Goal: Task Accomplishment & Management: Complete application form

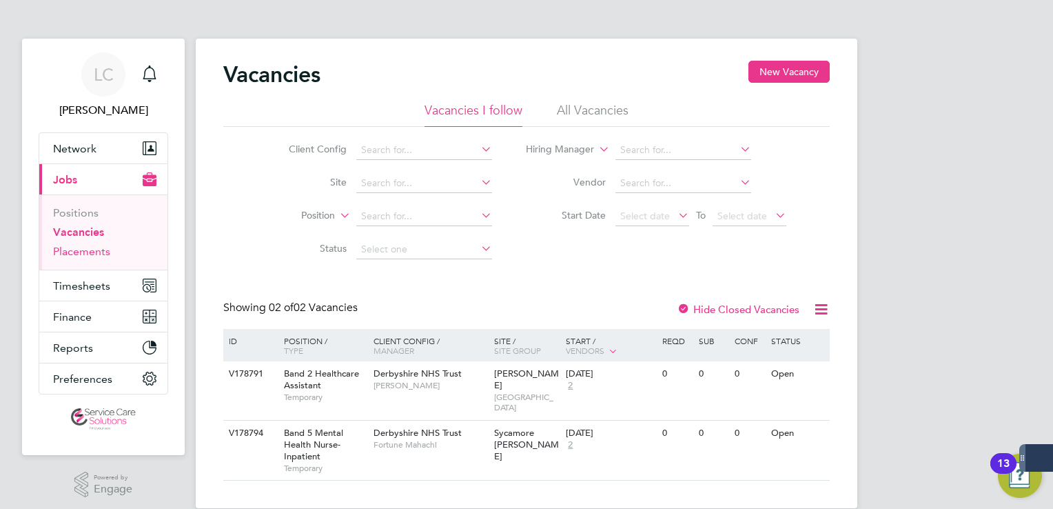
click at [88, 250] on link "Placements" at bounding box center [81, 251] width 57 height 13
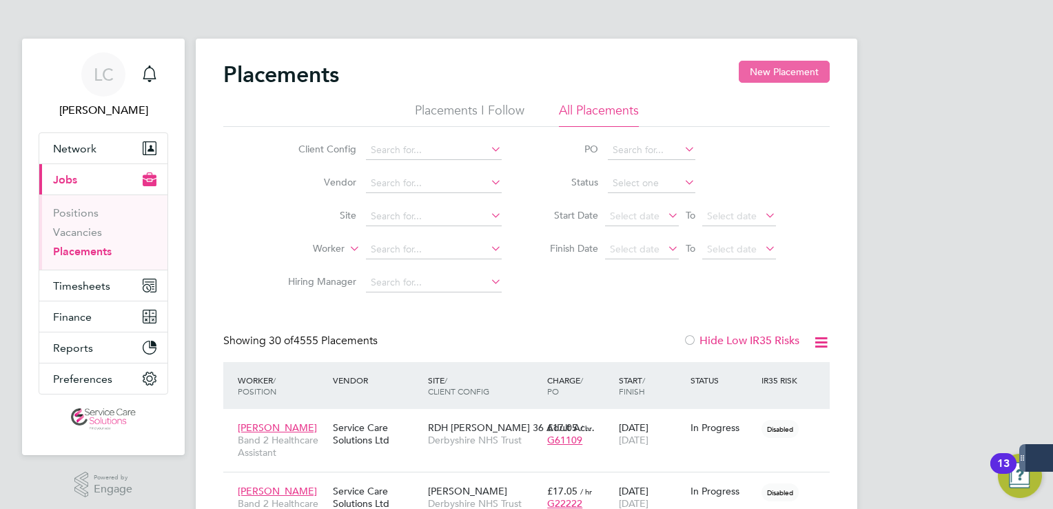
click at [800, 73] on button "New Placement" at bounding box center [784, 72] width 91 height 22
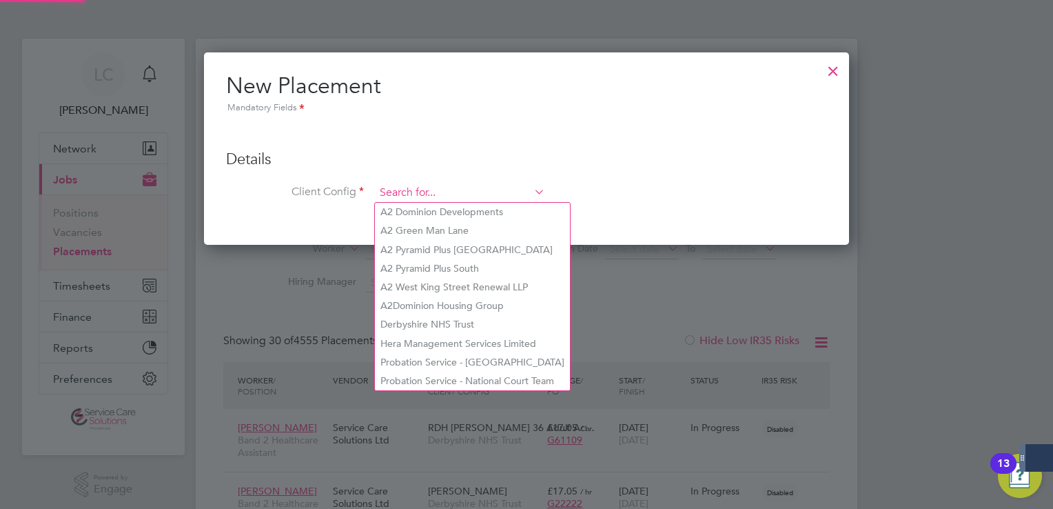
click at [402, 192] on input at bounding box center [460, 193] width 170 height 21
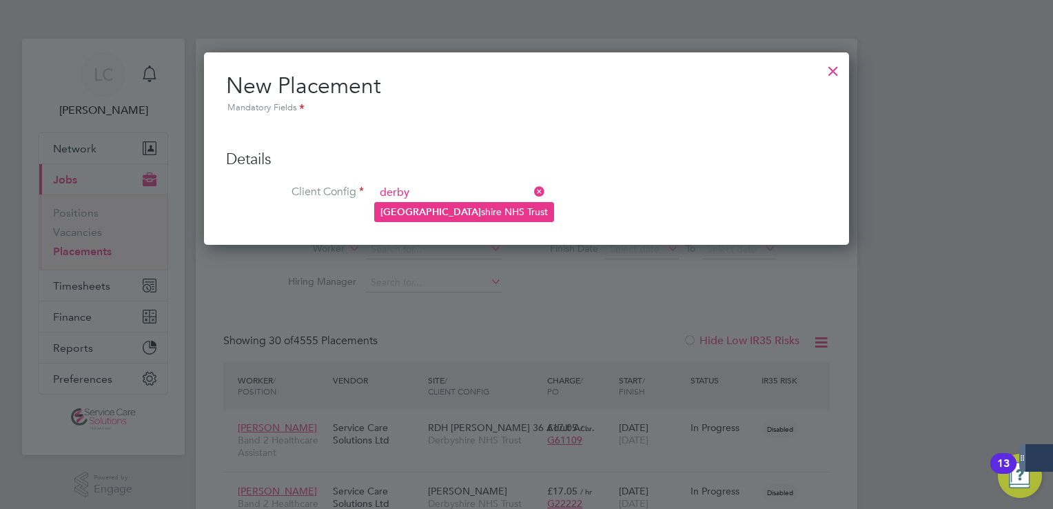
click at [412, 216] on li "Derby shire NHS Trust" at bounding box center [464, 212] width 179 height 19
type input "Derbyshire NHS Trust"
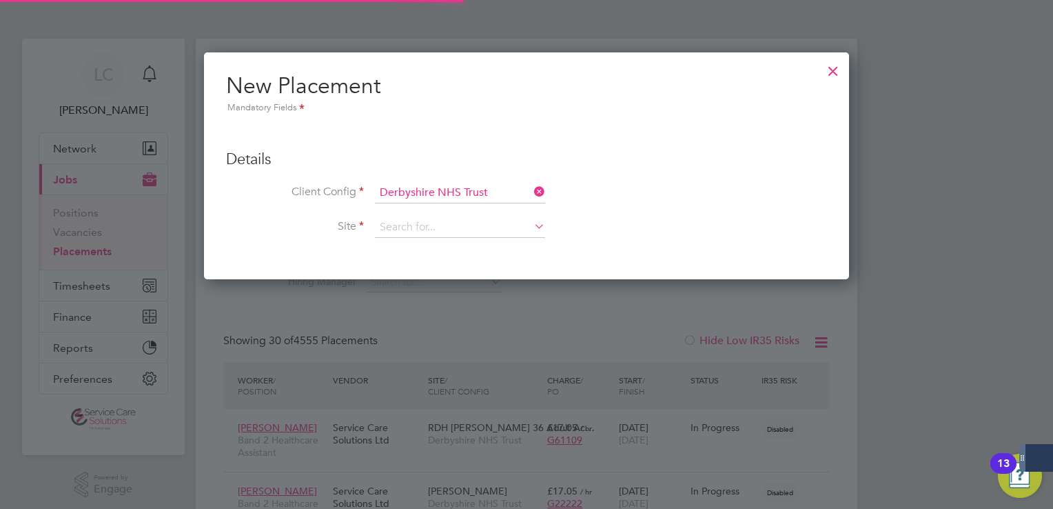
scroll to position [226, 646]
click at [433, 228] on input at bounding box center [460, 227] width 170 height 21
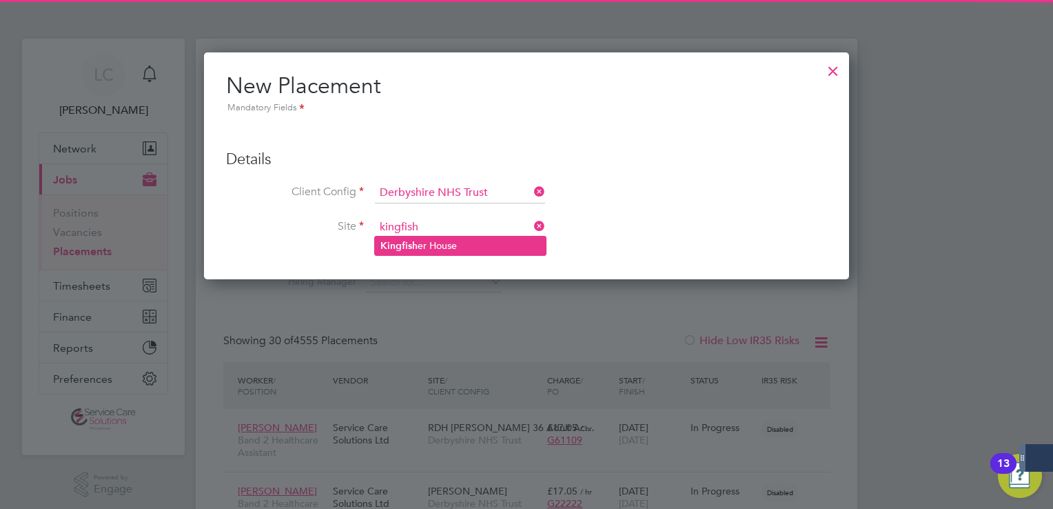
click at [421, 252] on li "Kingfish er House" at bounding box center [460, 245] width 171 height 19
type input "[GEOGRAPHIC_DATA]"
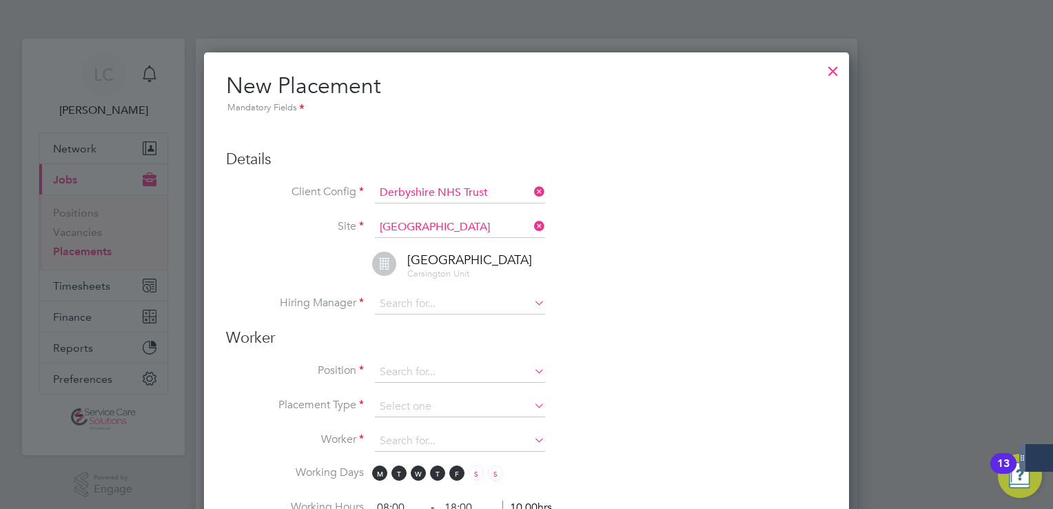
scroll to position [1453, 646]
click at [420, 300] on input at bounding box center [460, 304] width 170 height 21
click at [463, 343] on b "S" at bounding box center [466, 340] width 6 height 12
type input "[PERSON_NAME]"
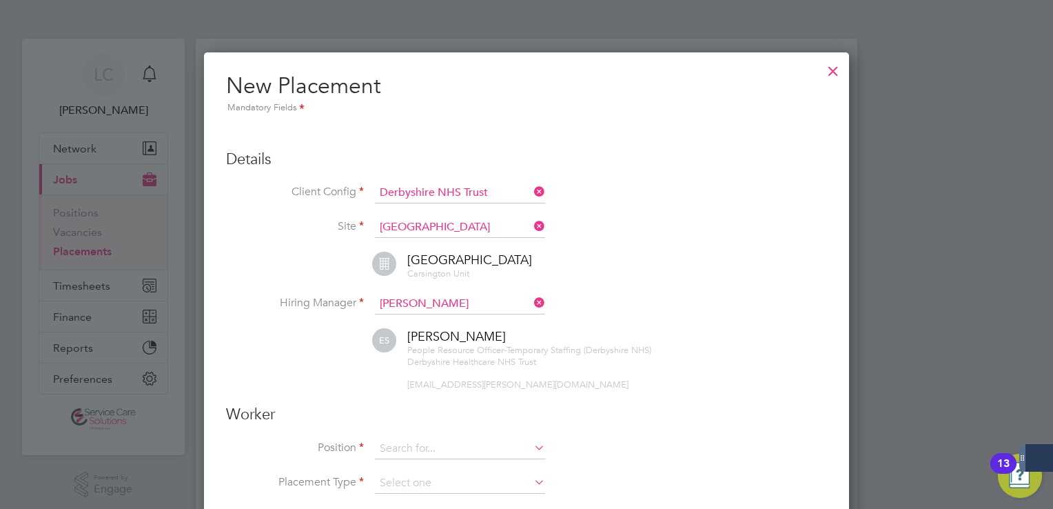
click at [648, 294] on li "Hiring Manager [PERSON_NAME]" at bounding box center [526, 311] width 601 height 34
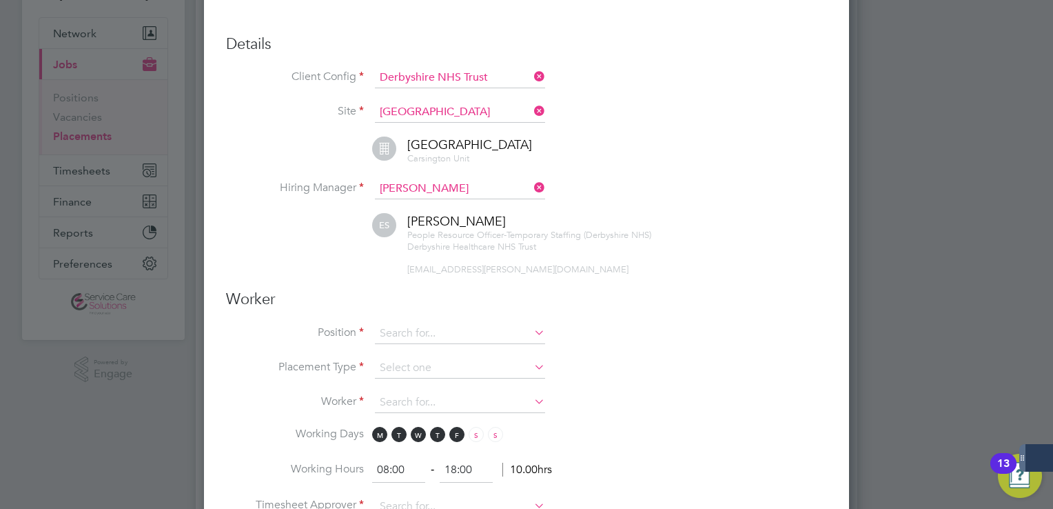
scroll to position [138, 0]
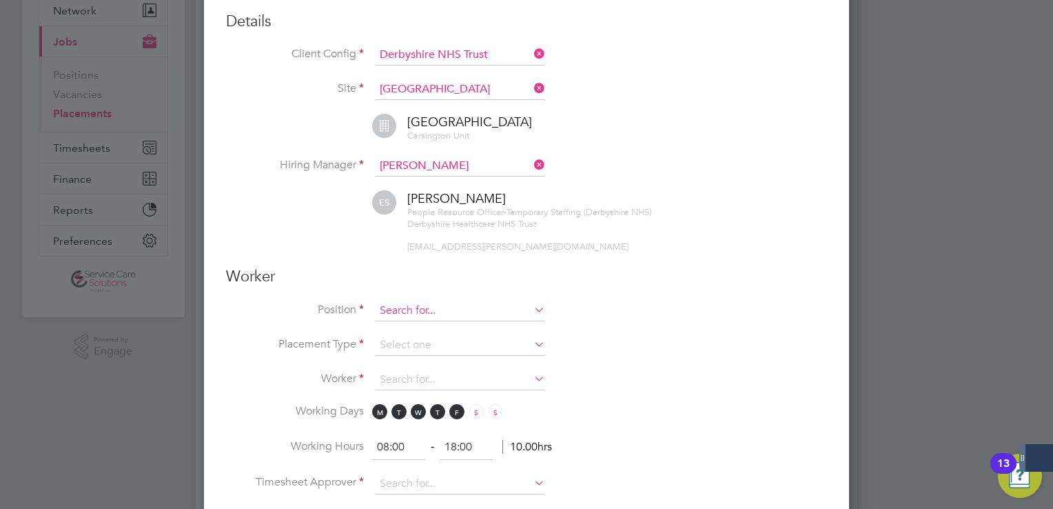
click at [408, 305] on input at bounding box center [460, 311] width 170 height 21
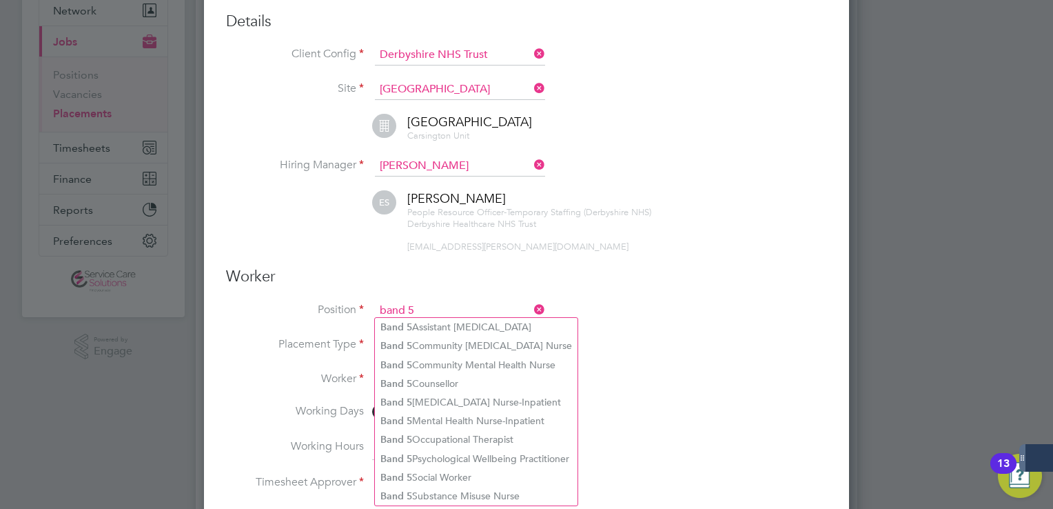
type input "band 5"
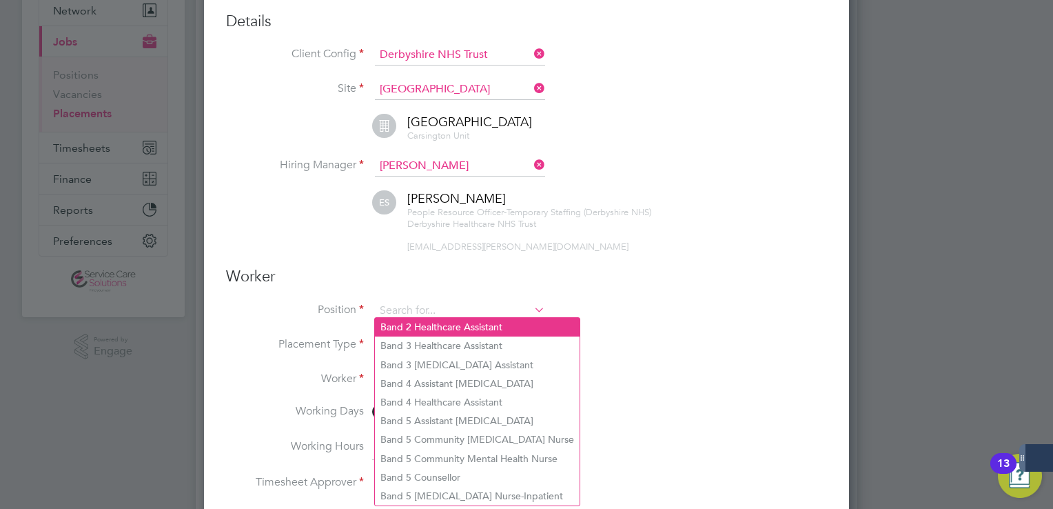
click at [408, 321] on li "Band 2 Healthcare Assistant" at bounding box center [477, 327] width 205 height 19
type input "Band 2 Healthcare Assistant"
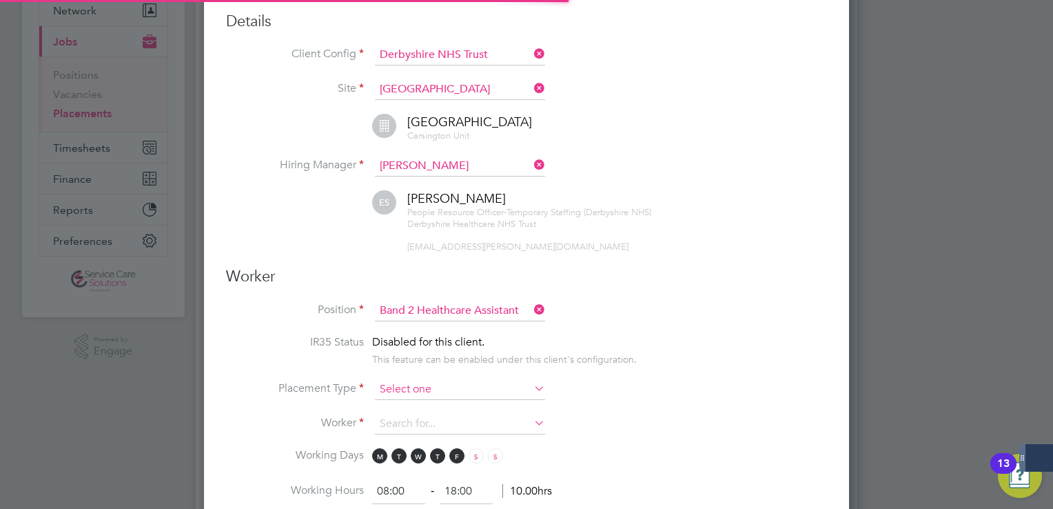
scroll to position [6, 6]
click at [410, 390] on input at bounding box center [460, 389] width 170 height 21
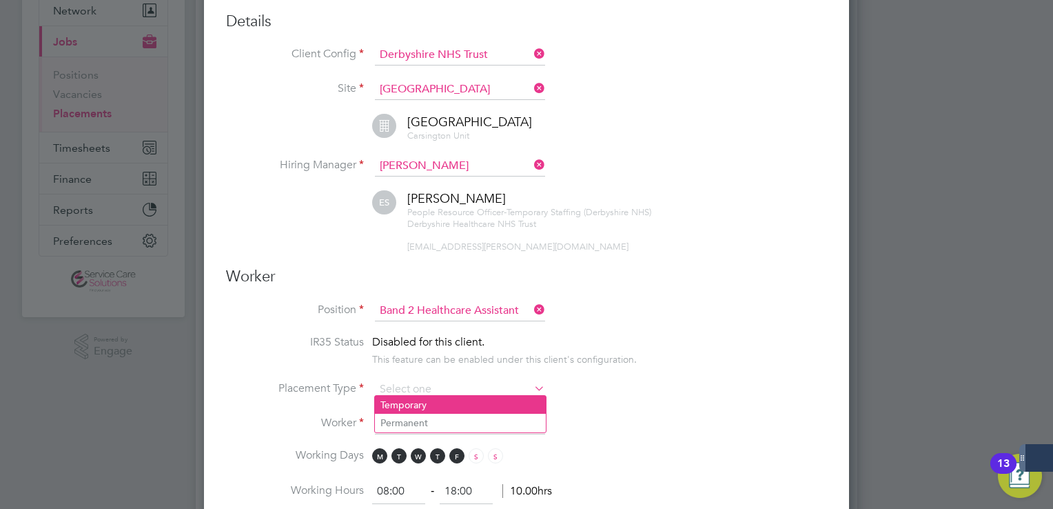
click at [425, 406] on li "Temporary" at bounding box center [460, 405] width 171 height 18
type input "Temporary"
click at [649, 277] on h3 "Worker" at bounding box center [526, 277] width 601 height 20
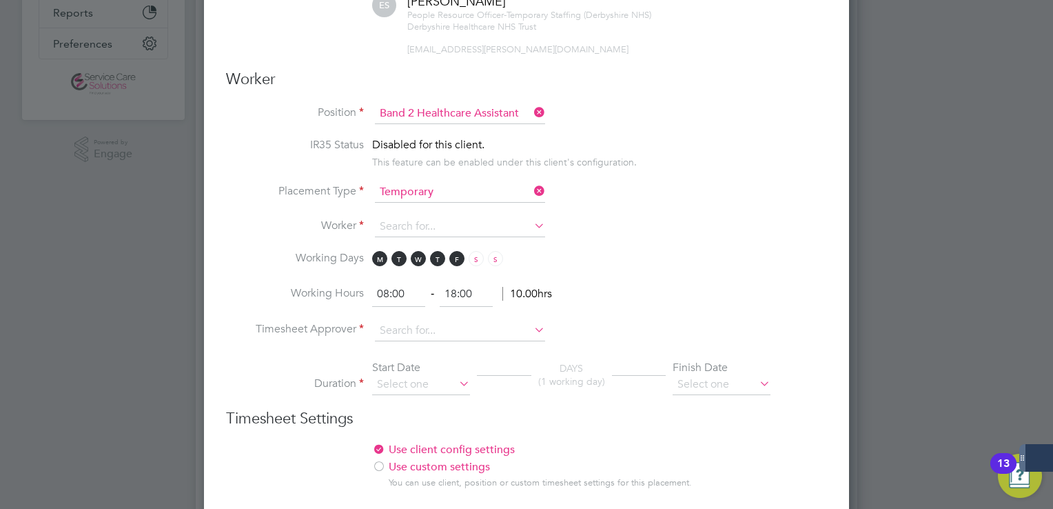
scroll to position [359, 0]
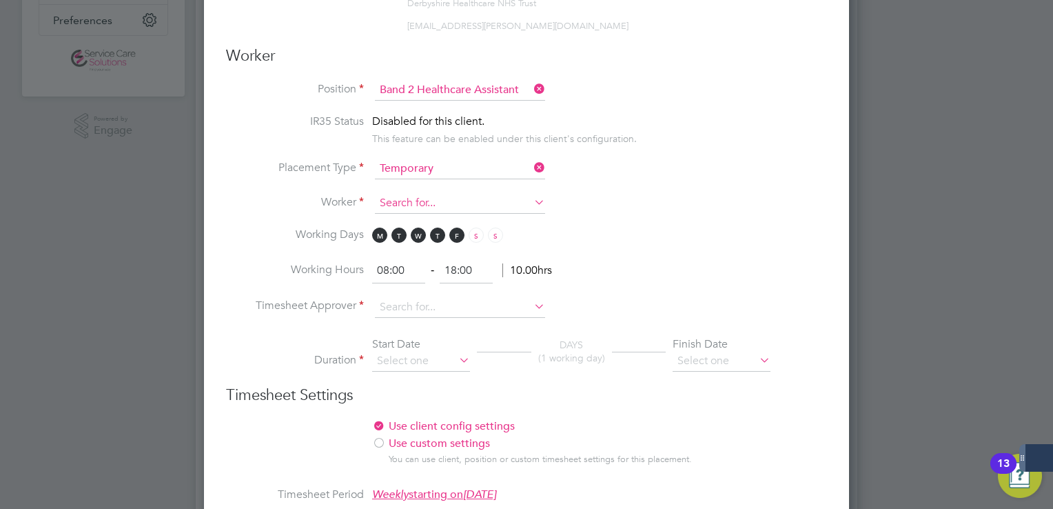
click at [392, 196] on input at bounding box center [460, 203] width 170 height 21
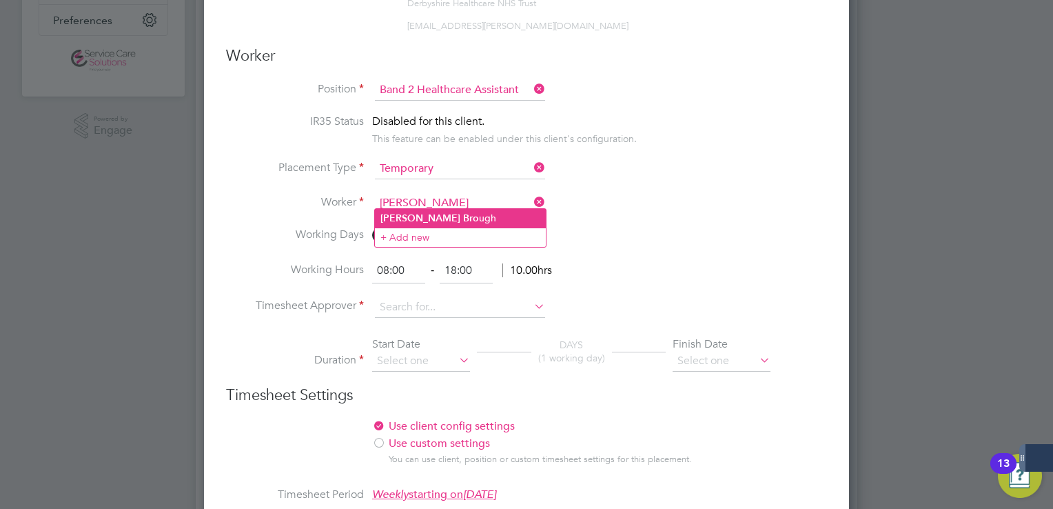
click at [418, 221] on li "[PERSON_NAME] ugh" at bounding box center [460, 218] width 171 height 19
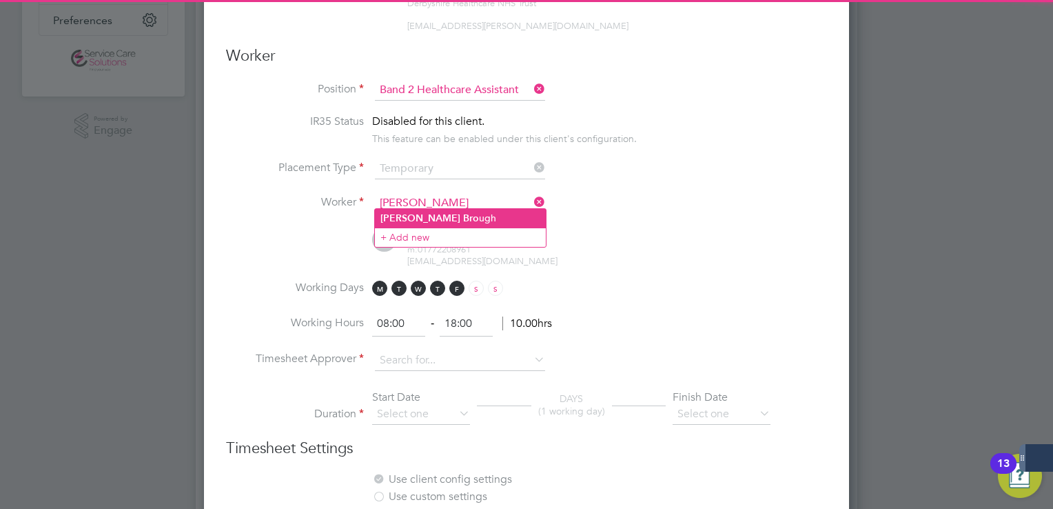
type input "[PERSON_NAME]"
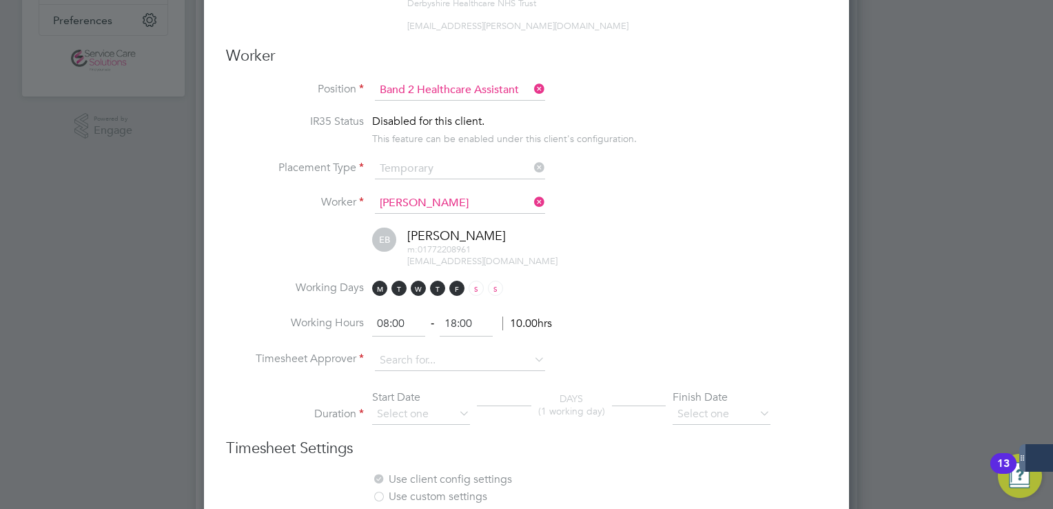
scroll to position [1873, 646]
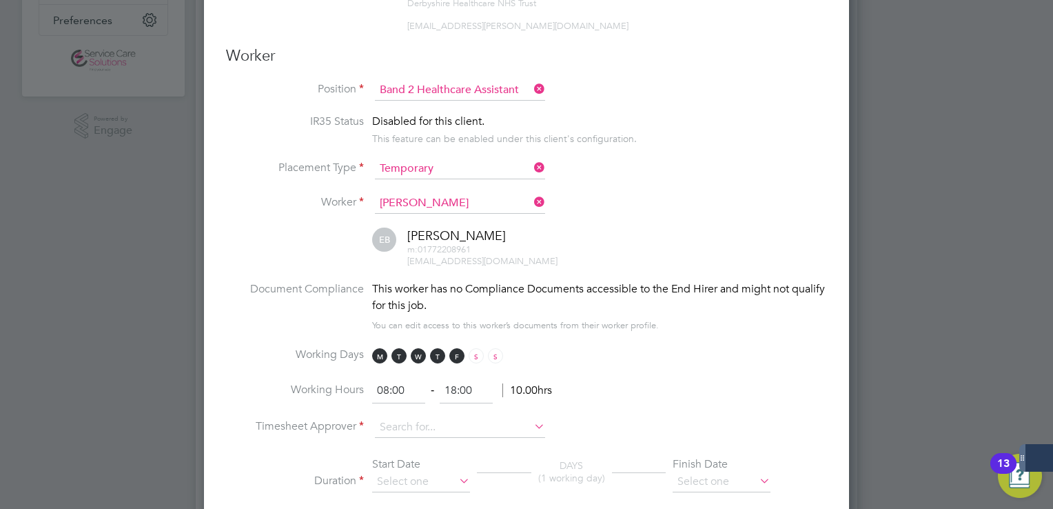
click at [678, 322] on div "This worker has no Compliance Documents accessible to the End Hirer and might n…" at bounding box center [599, 307] width 455 height 53
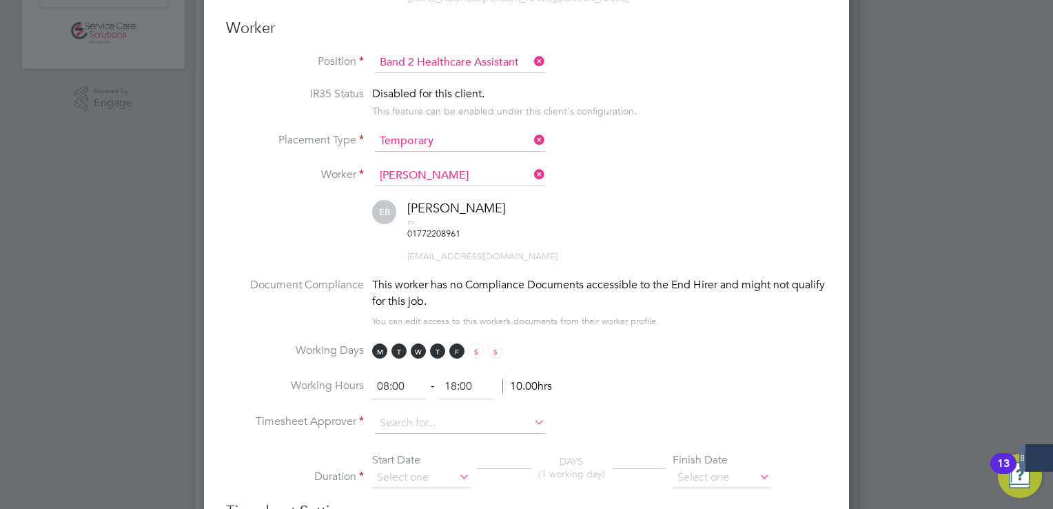
click at [678, 343] on li "Working Days M T W T F S S" at bounding box center [526, 358] width 601 height 31
click at [452, 413] on input at bounding box center [460, 423] width 170 height 21
click at [447, 418] on li "[PERSON_NAME] llis" at bounding box center [460, 414] width 171 height 19
type input "[PERSON_NAME]"
click at [736, 304] on li "Document Compliance This worker has no Compliance Documents accessible to the E…" at bounding box center [526, 309] width 601 height 67
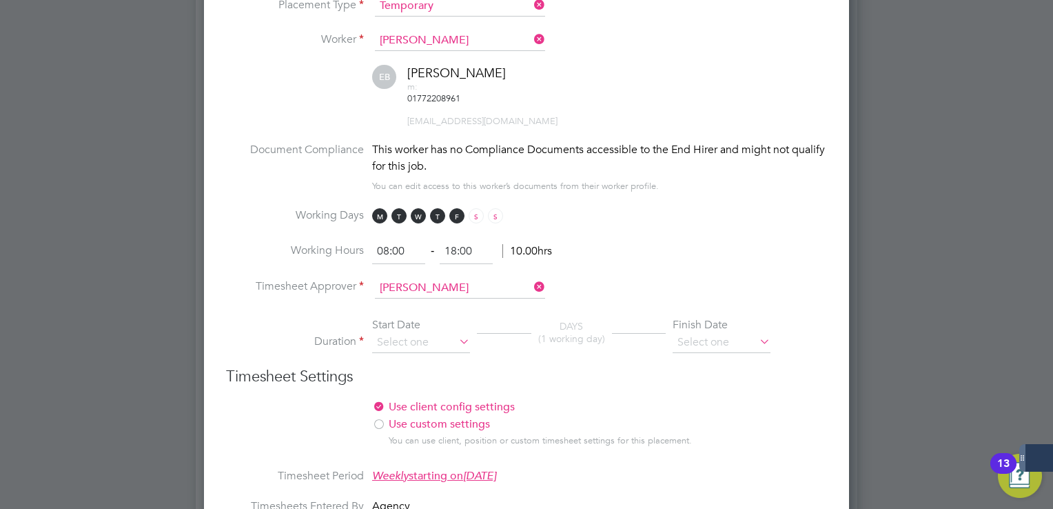
scroll to position [524, 0]
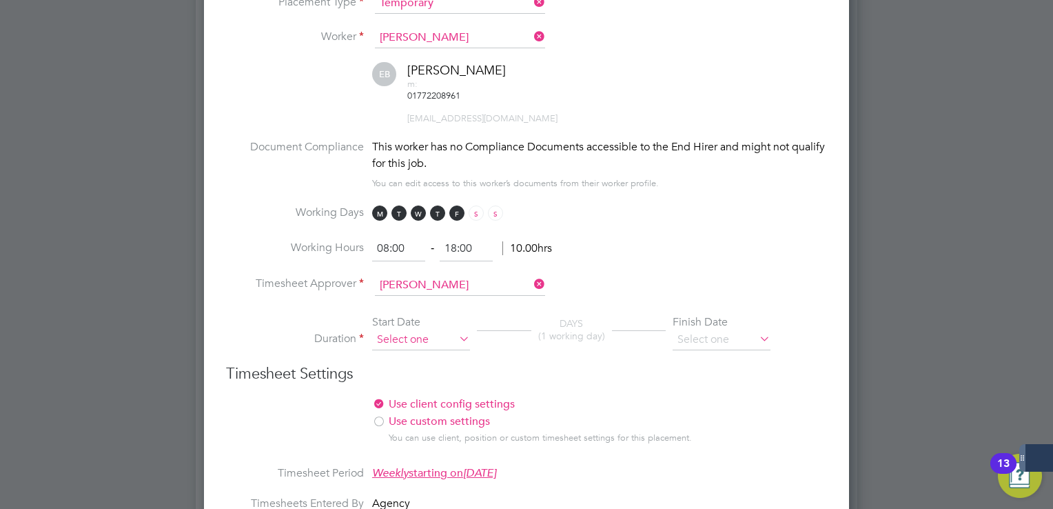
click at [429, 330] on input at bounding box center [421, 340] width 98 height 21
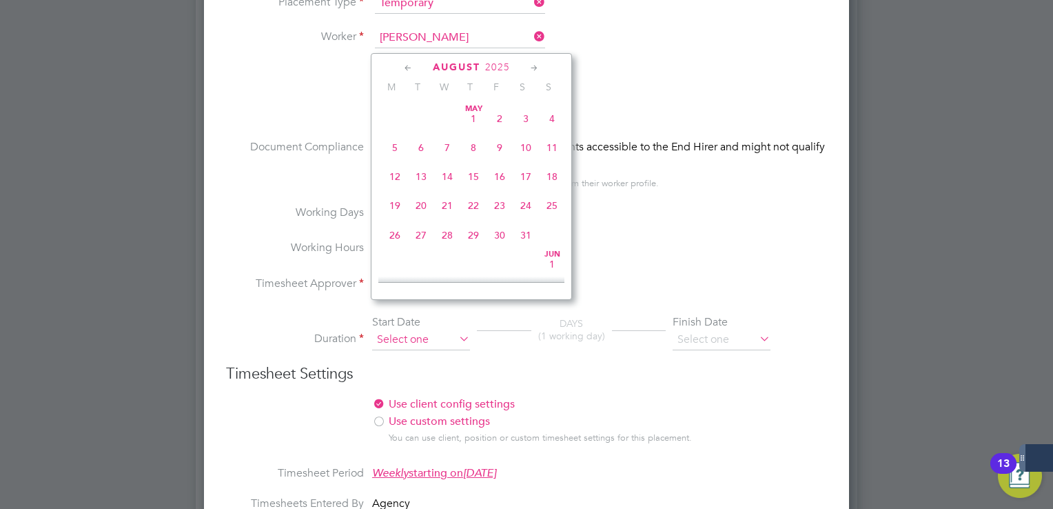
scroll to position [540, 0]
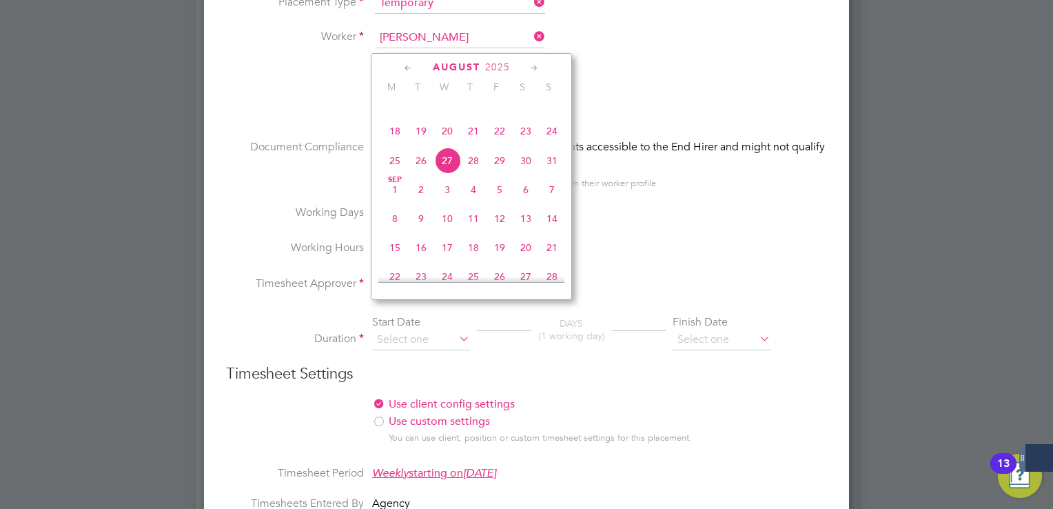
click at [391, 144] on span "18" at bounding box center [395, 131] width 26 height 26
type input "[DATE]"
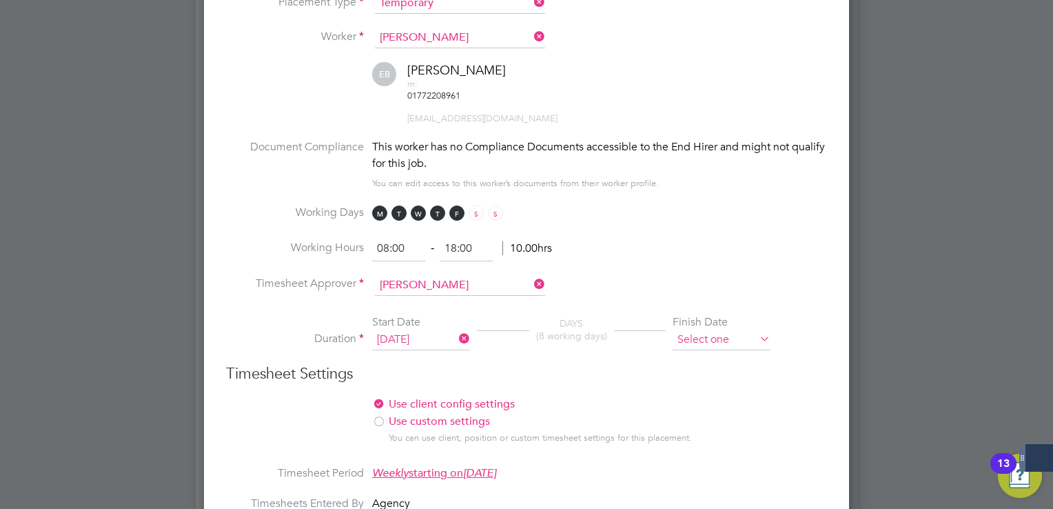
click at [711, 330] on input at bounding box center [722, 340] width 98 height 21
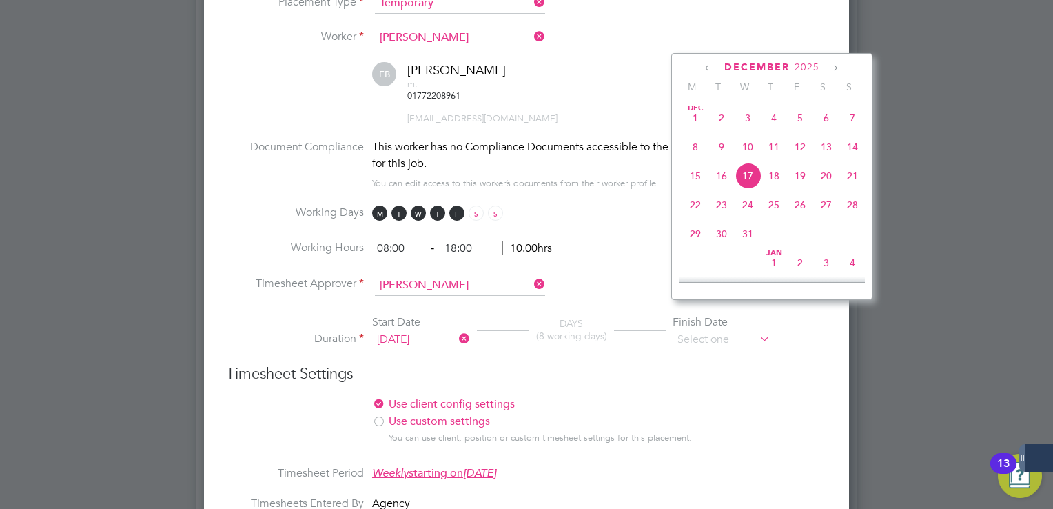
scroll to position [1078, 0]
click at [745, 216] on span "31" at bounding box center [748, 203] width 26 height 26
type input "[DATE]"
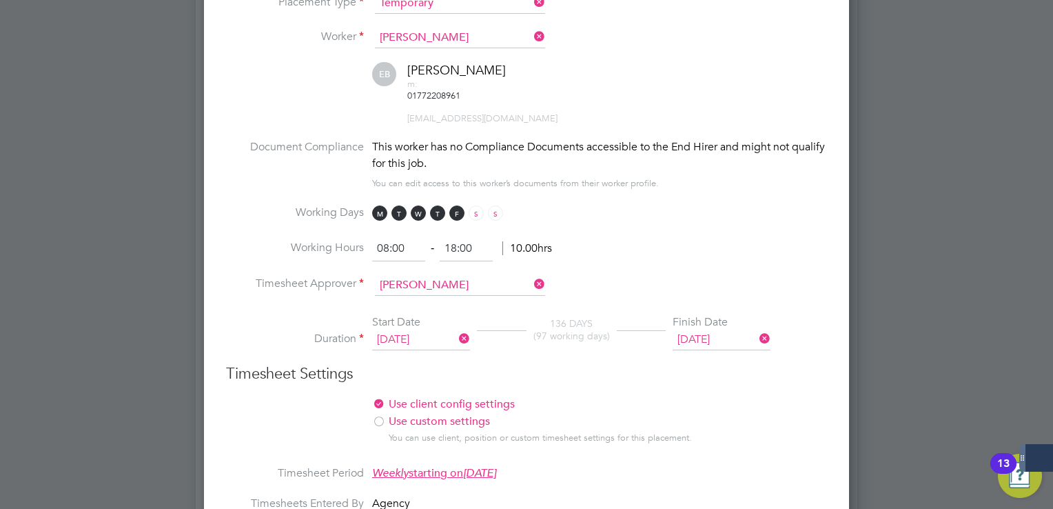
scroll to position [23, 130]
click at [788, 466] on li "Timesheet Period Weekly starting [DATE][DATE]" at bounding box center [526, 481] width 601 height 31
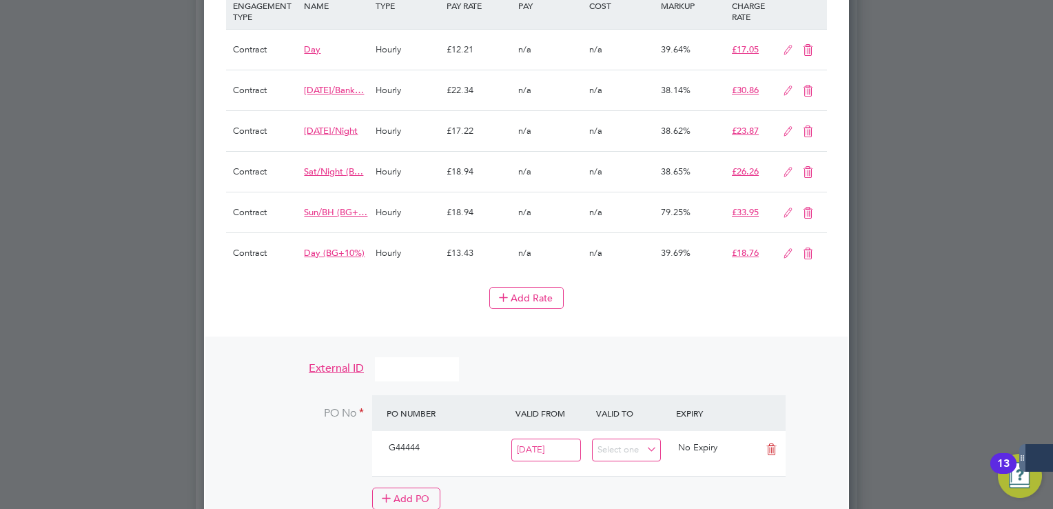
scroll to position [1296, 0]
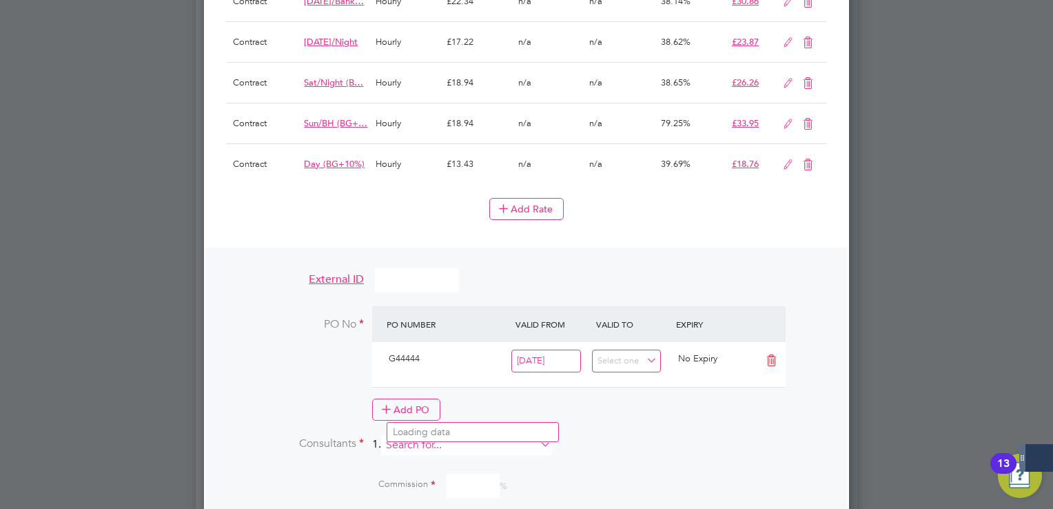
click at [434, 435] on input at bounding box center [466, 445] width 170 height 20
click at [434, 427] on li "Sama ntha [PERSON_NAME]" at bounding box center [472, 432] width 171 height 19
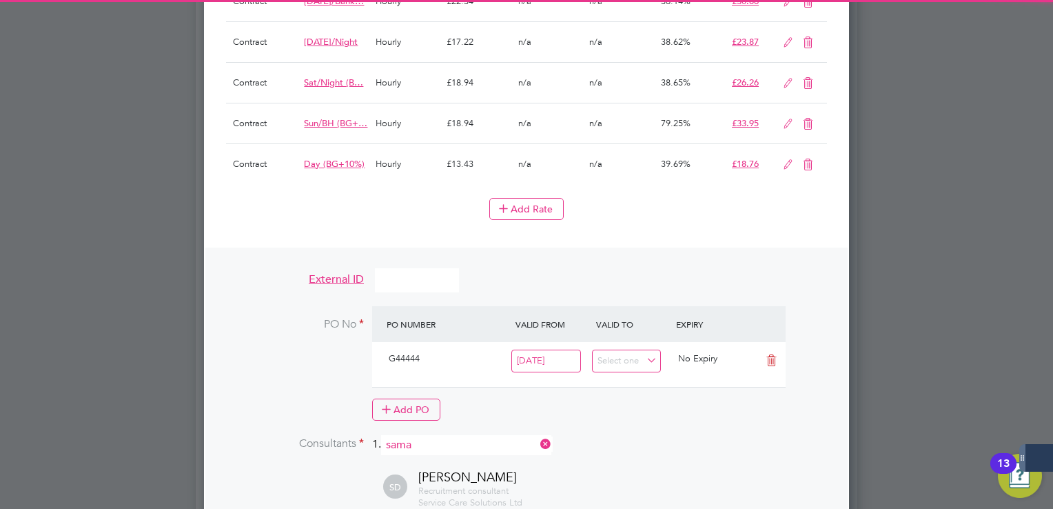
type input "[PERSON_NAME]"
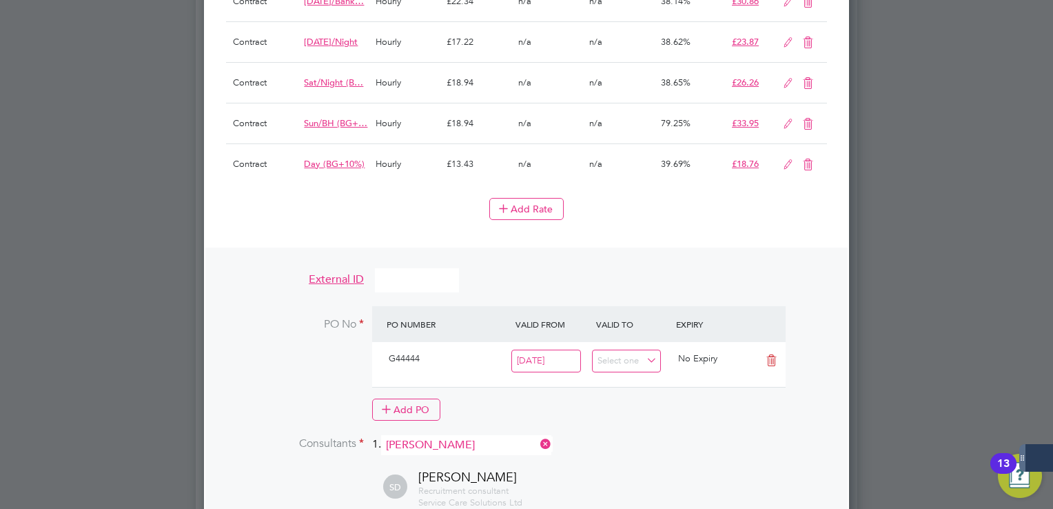
type input "100"
click at [619, 467] on div "[PERSON_NAME] Recruitment consultant Service Care Solutions Ltd [PERSON_NAME][E…" at bounding box center [544, 492] width 567 height 51
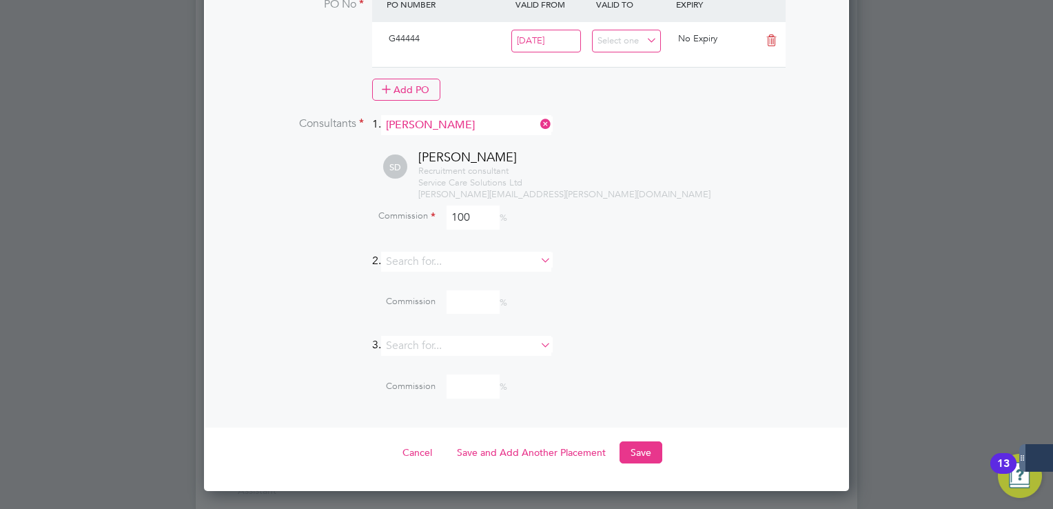
scroll to position [1629, 0]
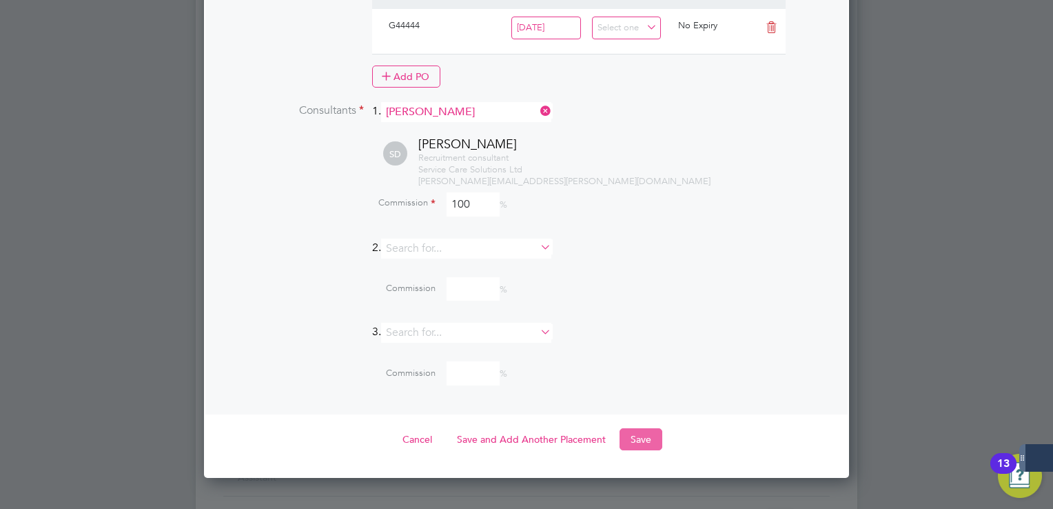
click at [630, 428] on button "Save" at bounding box center [641, 439] width 43 height 22
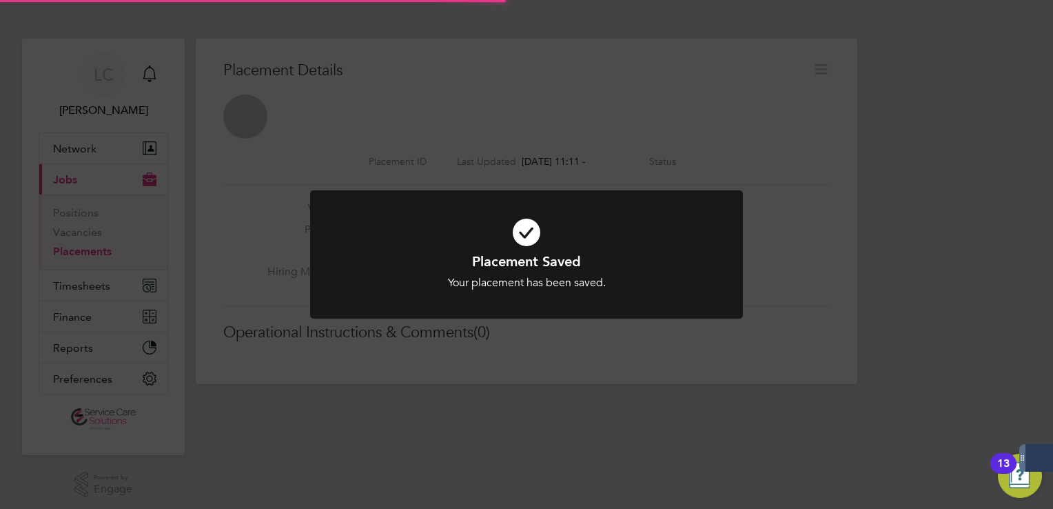
scroll to position [7, 6]
click at [837, 80] on div "Placement Saved Your placement has been saved. Cancel Okay" at bounding box center [526, 254] width 1053 height 509
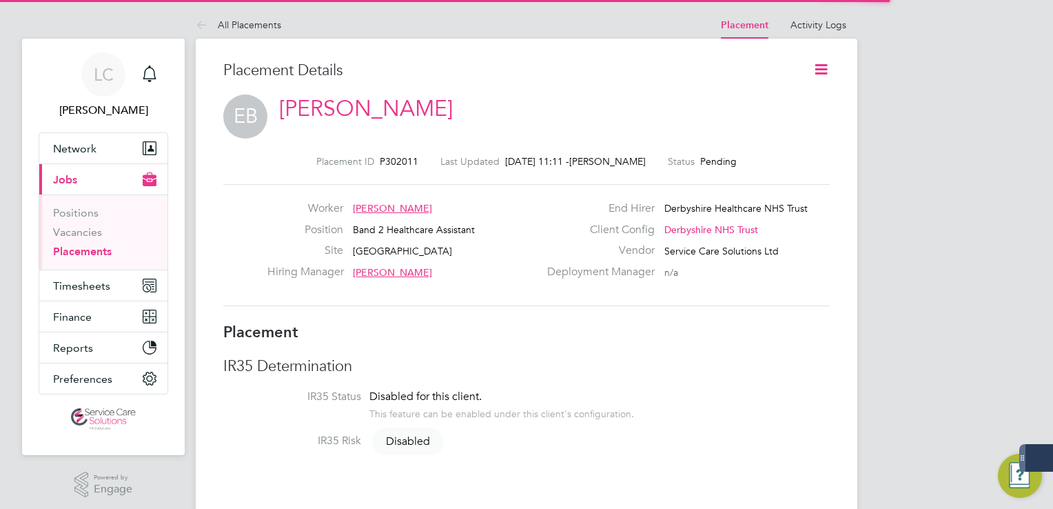
click at [827, 73] on icon at bounding box center [821, 69] width 17 height 17
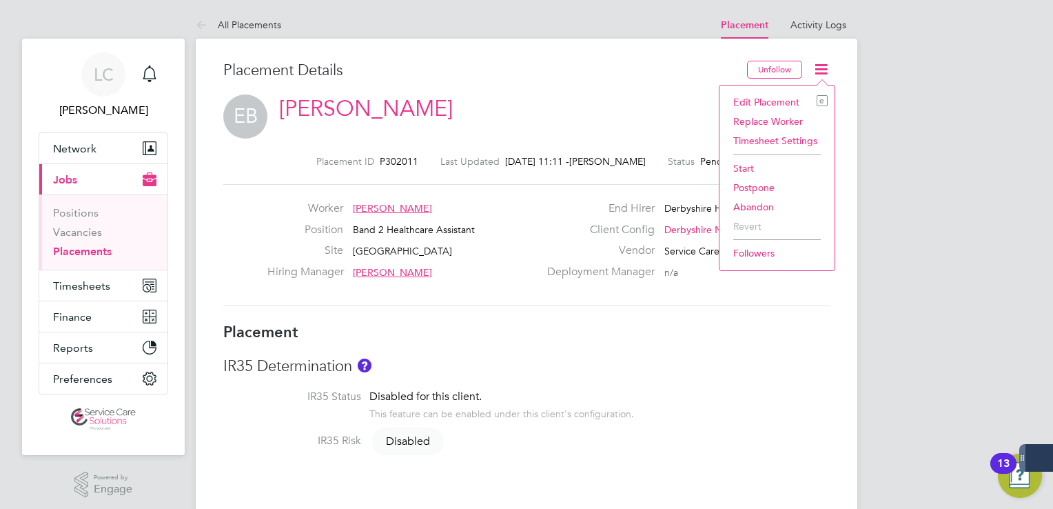
click at [745, 166] on li "Start" at bounding box center [777, 168] width 101 height 19
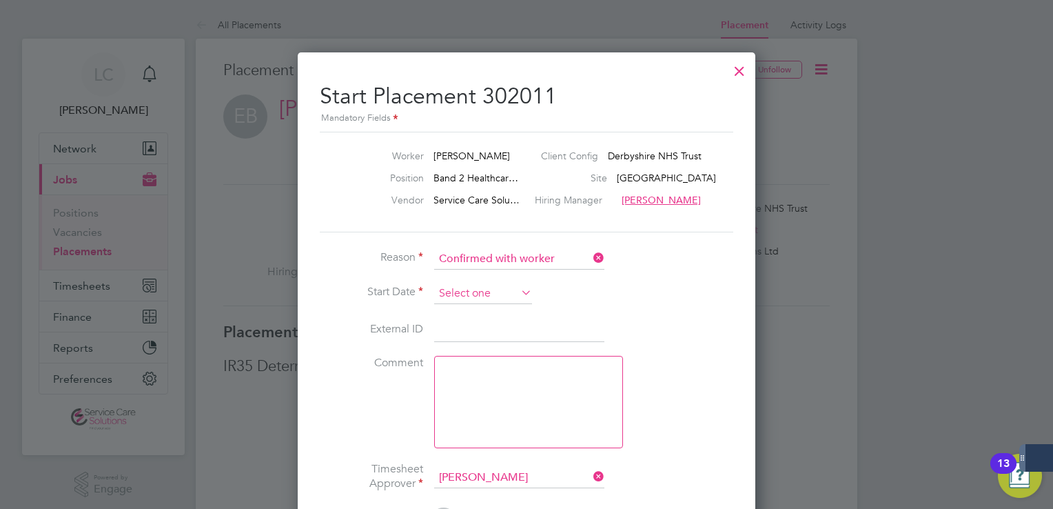
click at [480, 290] on input at bounding box center [483, 293] width 98 height 21
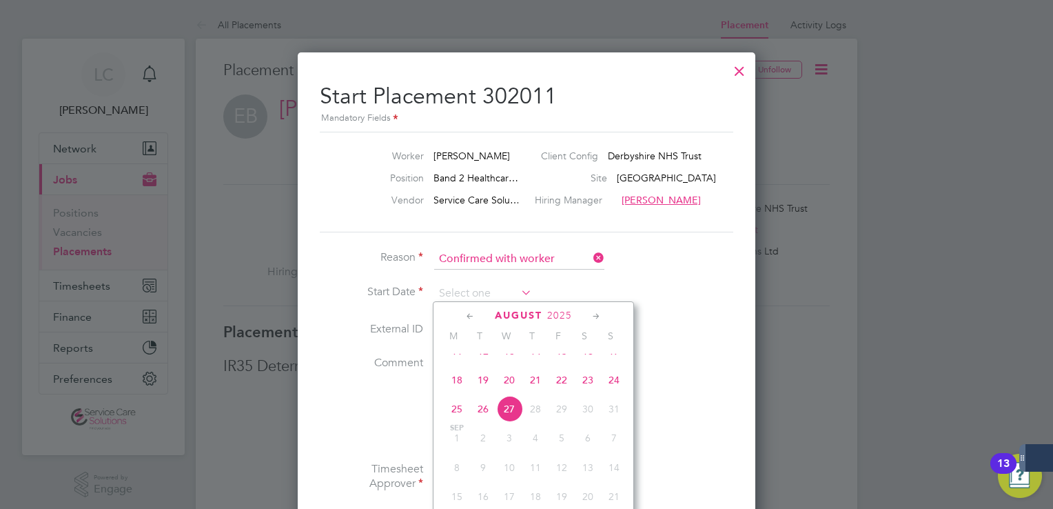
click at [455, 390] on span "18" at bounding box center [457, 380] width 26 height 26
type input "[DATE]"
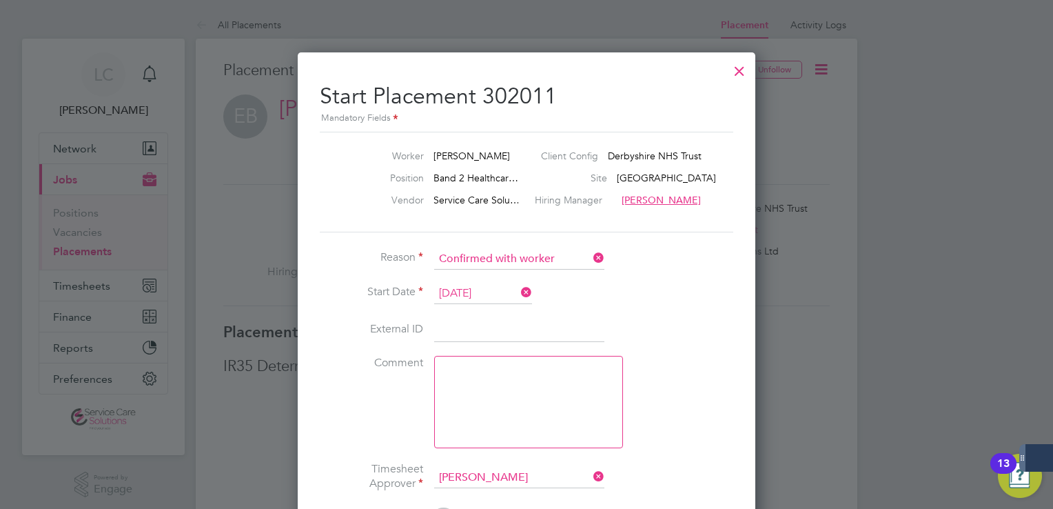
click at [700, 283] on li "Start Date [DATE]" at bounding box center [527, 300] width 414 height 34
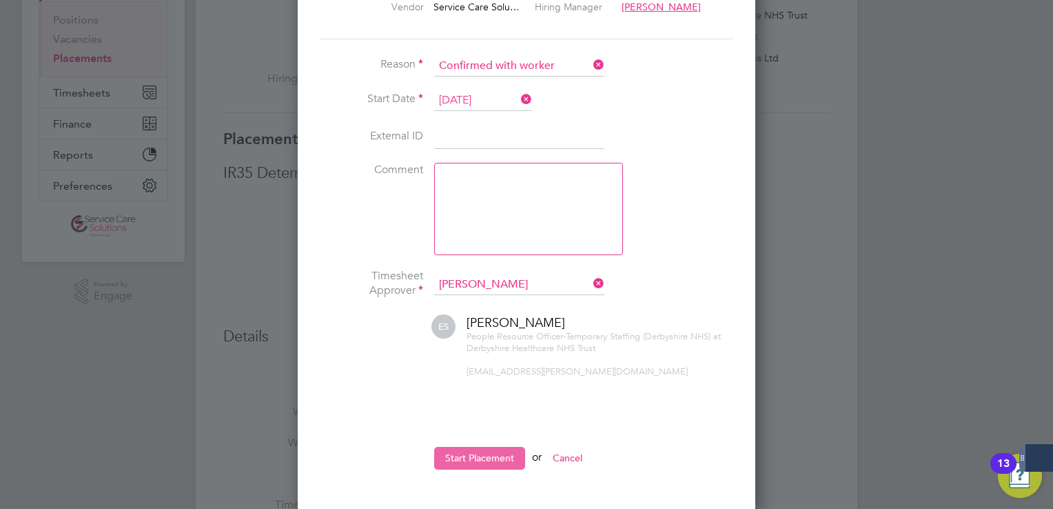
click at [467, 458] on button "Start Placement" at bounding box center [479, 458] width 91 height 22
